Goal: Information Seeking & Learning: Learn about a topic

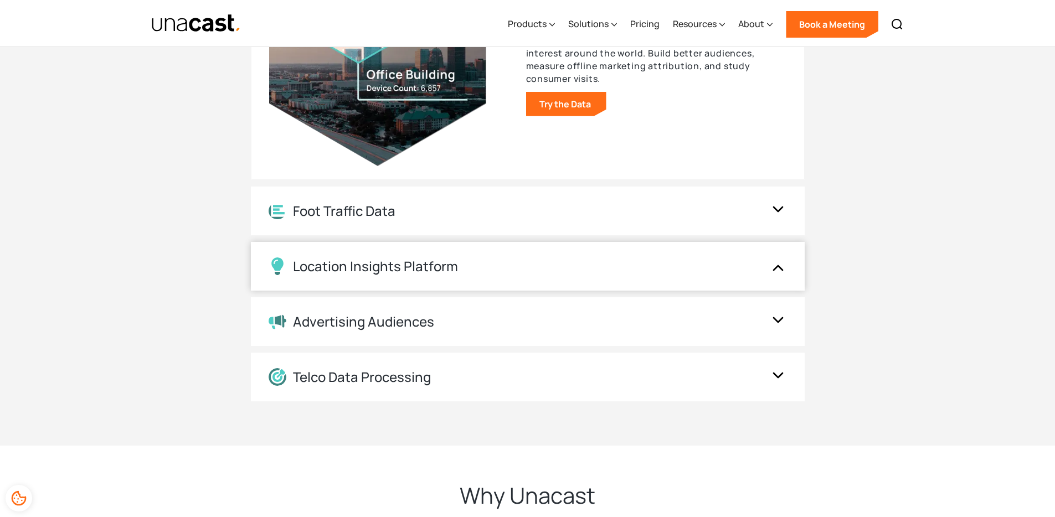
scroll to position [2100, 0]
click at [519, 265] on div "Location Insights Platform" at bounding box center [517, 266] width 496 height 18
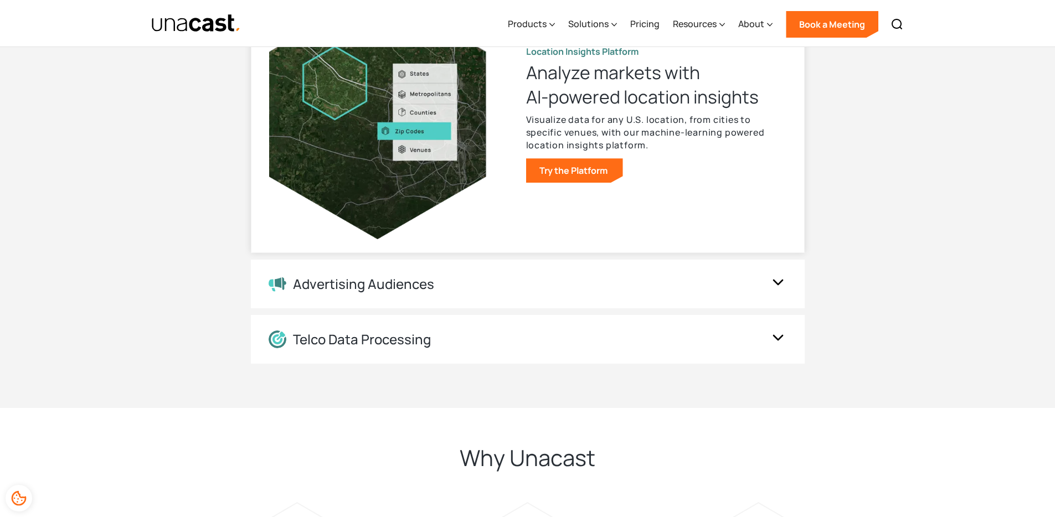
scroll to position [2144, 0]
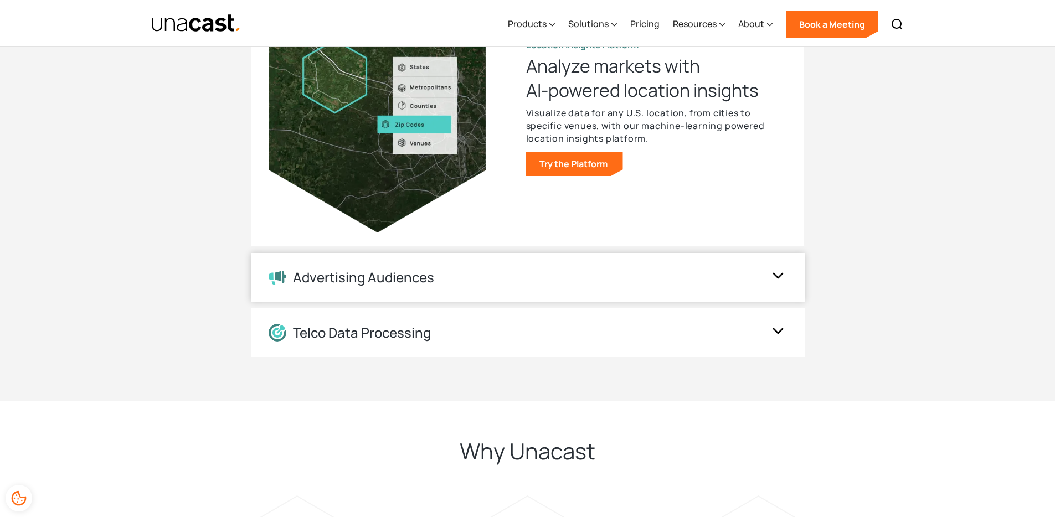
click at [514, 273] on div "Advertising Audiences" at bounding box center [517, 278] width 496 height 16
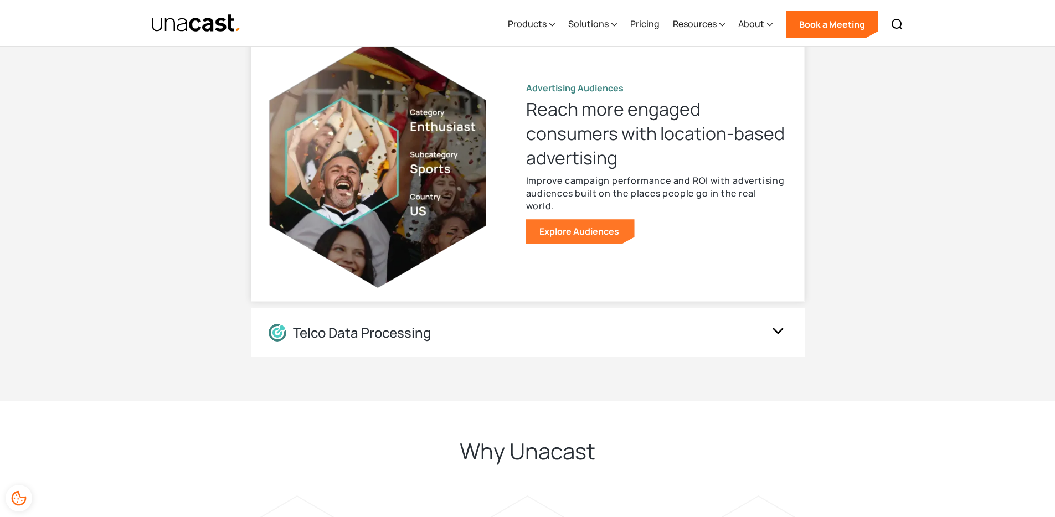
click at [563, 219] on link "Explore Audiences" at bounding box center [580, 231] width 109 height 24
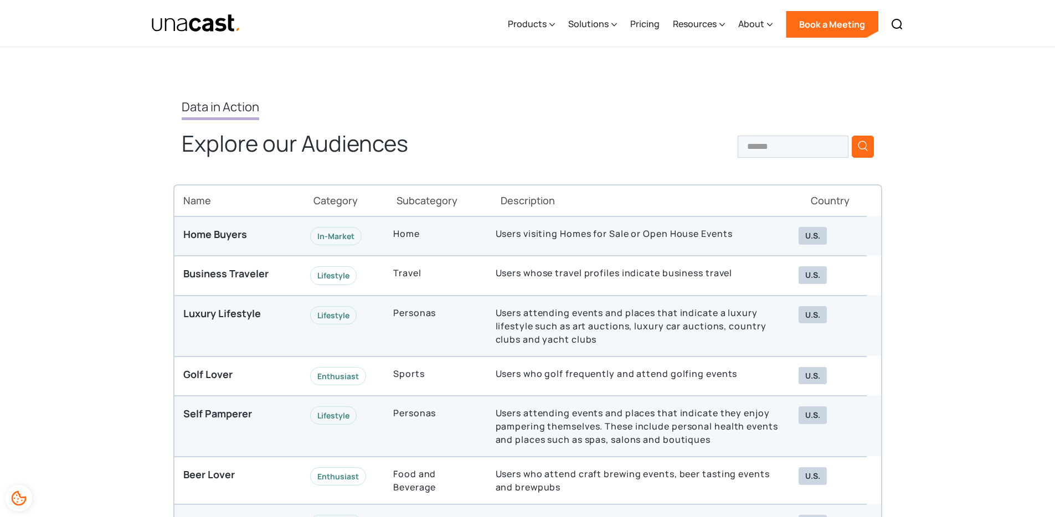
scroll to position [2886, 0]
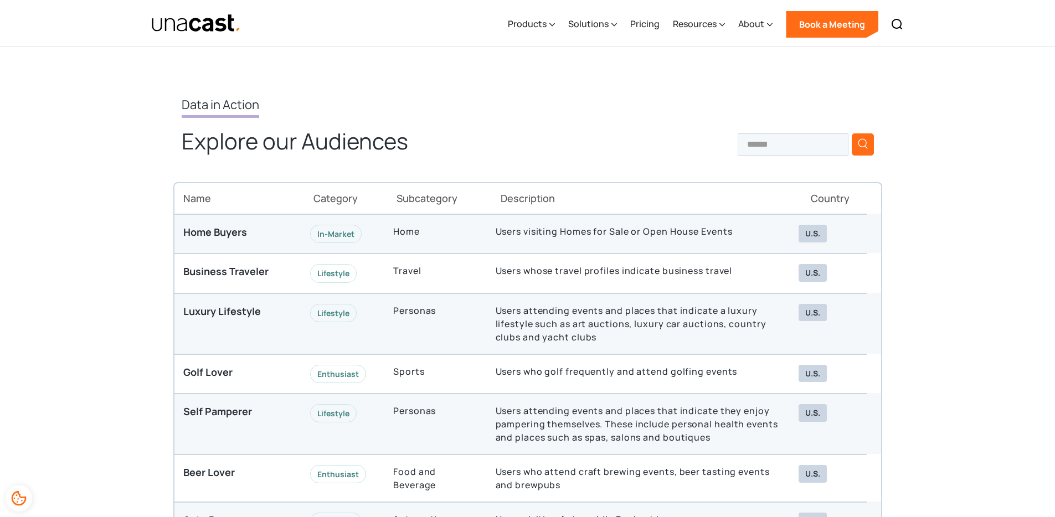
click at [336, 312] on div "Lifestyle" at bounding box center [333, 313] width 47 height 18
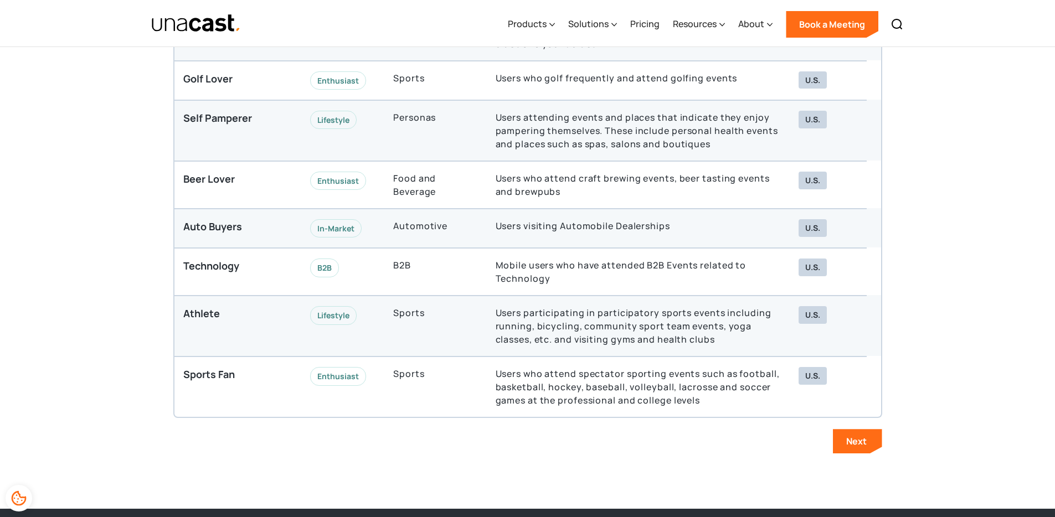
scroll to position [3182, 0]
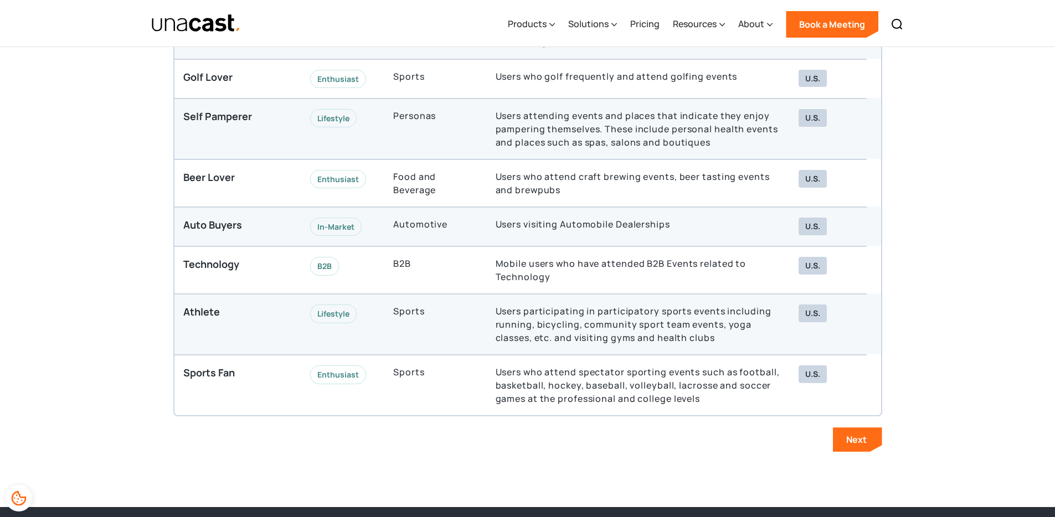
click at [136, 302] on div "Data in Action Explore our Audiences Thank you! Your submission has been receiv…" at bounding box center [527, 127] width 1055 height 761
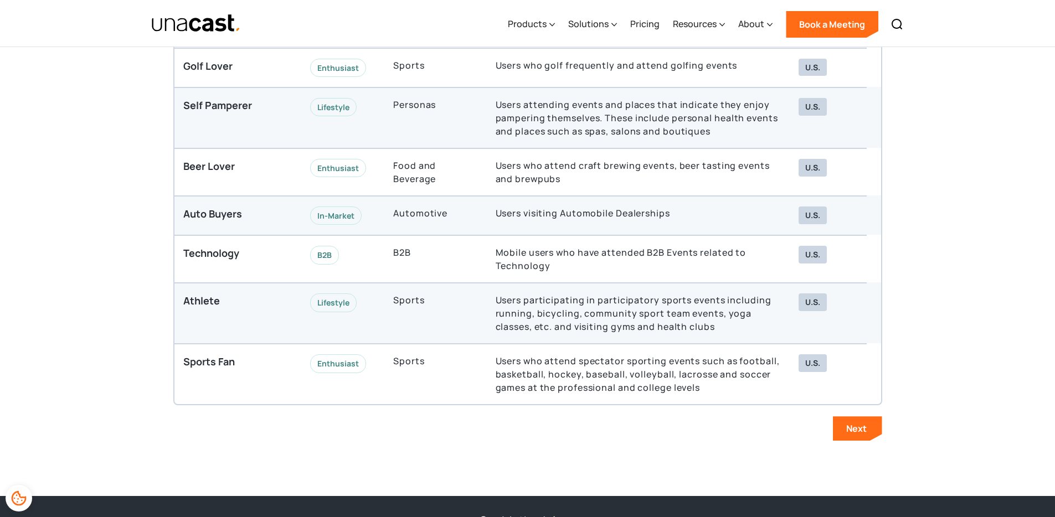
scroll to position [3195, 0]
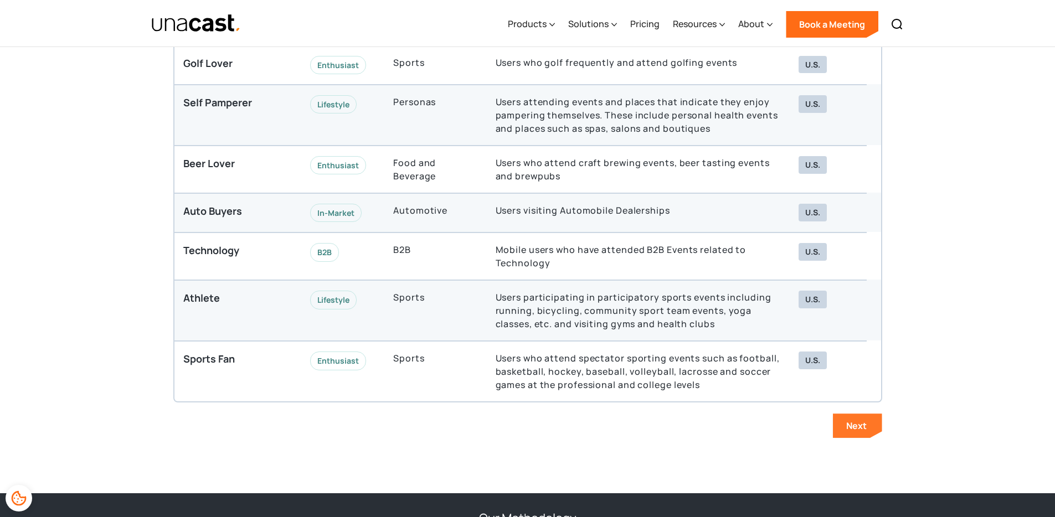
click at [852, 425] on div "Next" at bounding box center [857, 426] width 20 height 12
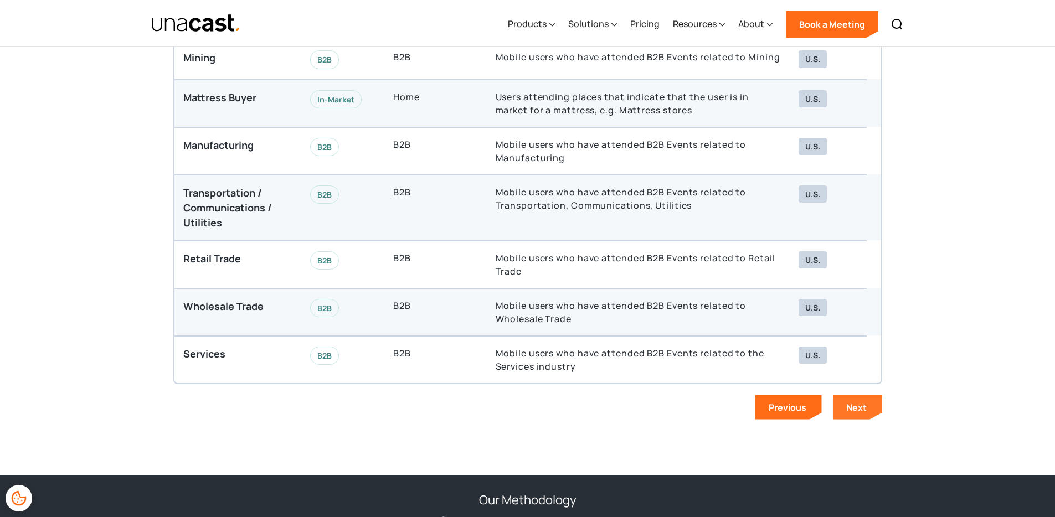
click at [860, 404] on div "Next" at bounding box center [857, 408] width 20 height 12
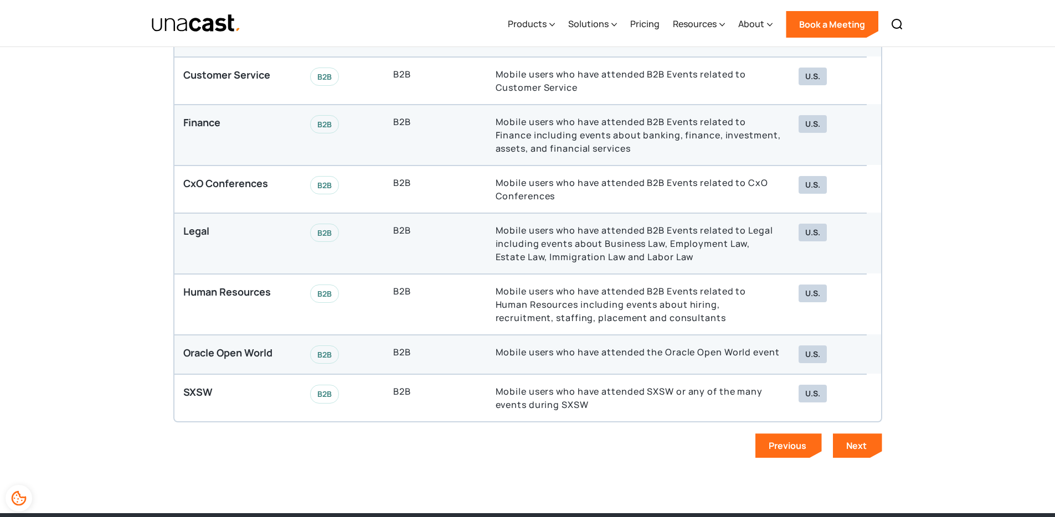
scroll to position [3230, 0]
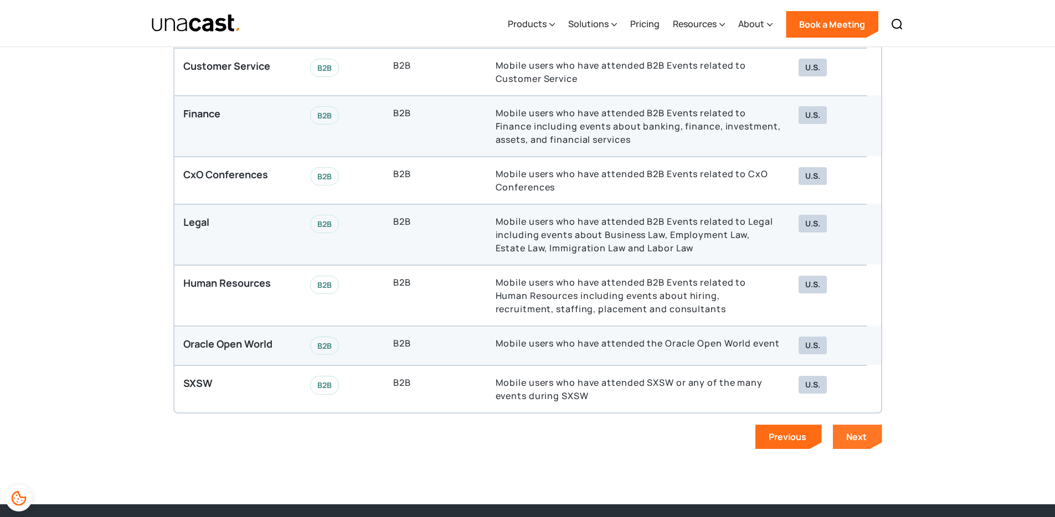
click at [852, 438] on div "Next" at bounding box center [857, 437] width 20 height 12
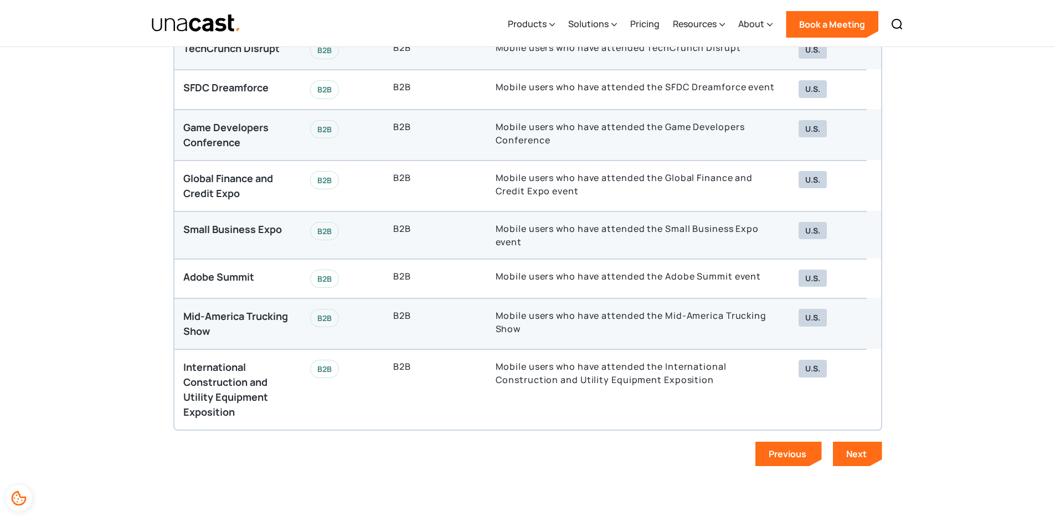
scroll to position [3169, 0]
click at [847, 452] on div "Next" at bounding box center [857, 454] width 20 height 12
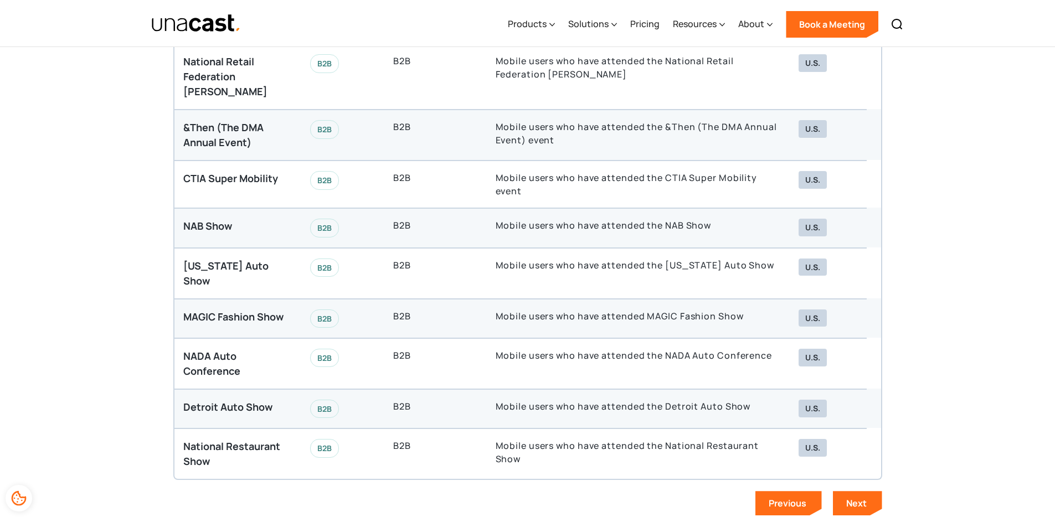
scroll to position [3097, 0]
click at [859, 497] on div "Next" at bounding box center [857, 503] width 20 height 12
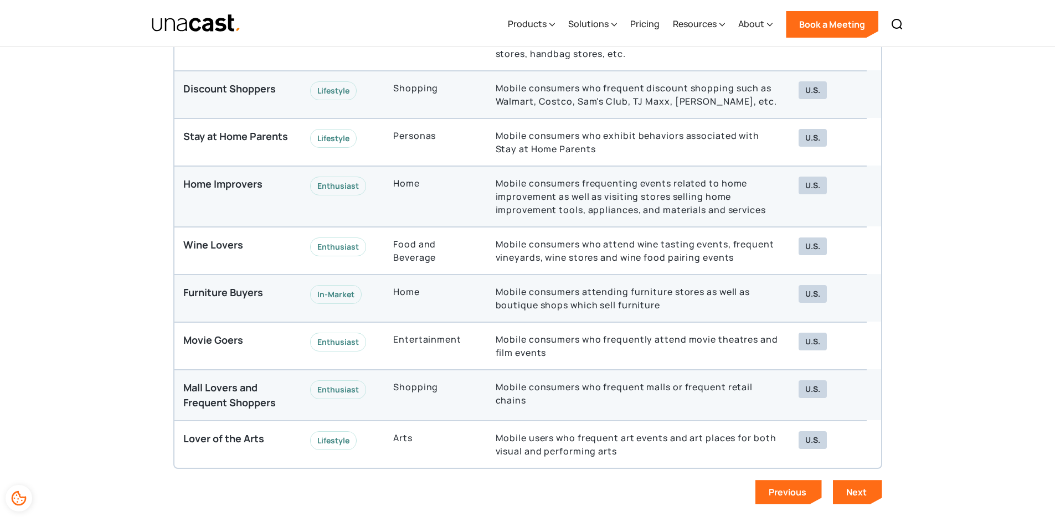
scroll to position [3134, 0]
